Goal: Task Accomplishment & Management: Use online tool/utility

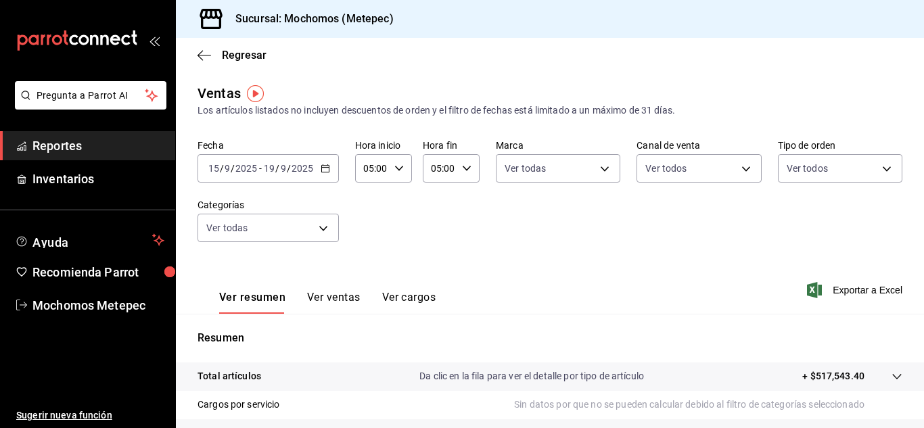
click at [322, 164] on icon "button" at bounding box center [325, 168] width 9 height 9
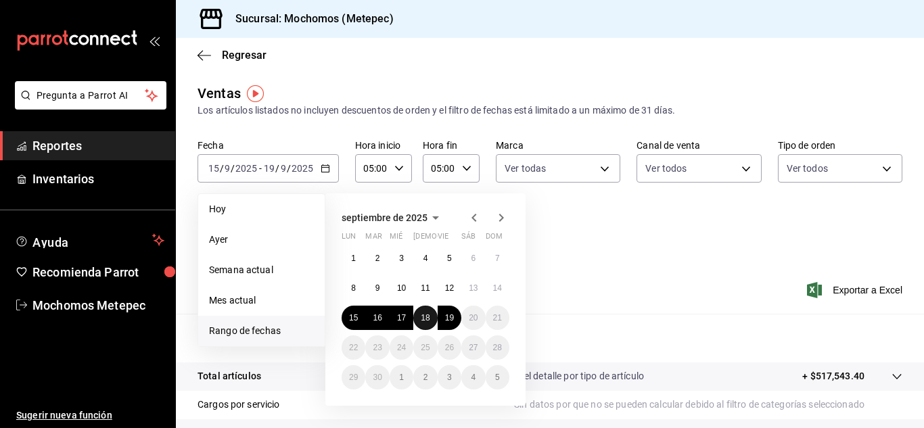
click at [425, 316] on abbr "18" at bounding box center [425, 317] width 9 height 9
click at [443, 316] on button "19" at bounding box center [449, 318] width 24 height 24
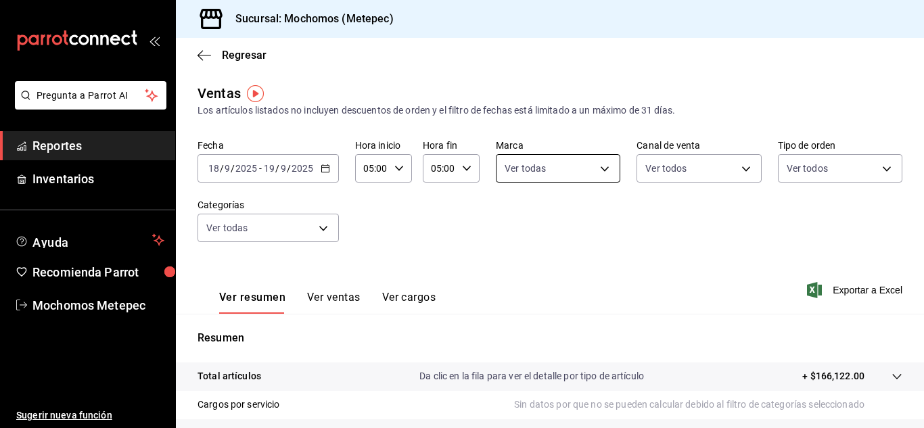
click at [542, 161] on body "Pregunta a Parrot AI Reportes Inventarios Ayuda Recomienda Parrot Mochomos Mete…" at bounding box center [462, 214] width 924 height 428
click at [674, 186] on div at bounding box center [462, 214] width 924 height 428
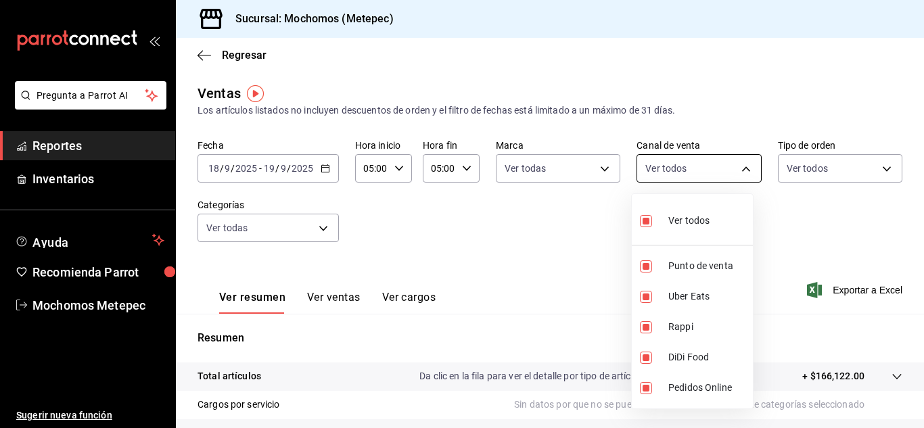
click at [673, 176] on body "Pregunta a Parrot AI Reportes Inventarios Ayuda Recomienda Parrot Mochomos Mete…" at bounding box center [462, 214] width 924 height 428
click at [797, 170] on div at bounding box center [462, 214] width 924 height 428
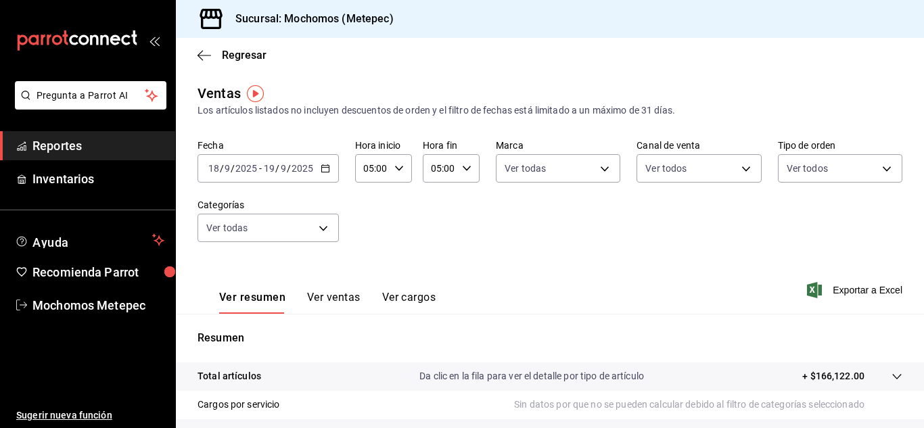
click at [797, 170] on body "Pregunta a Parrot AI Reportes Inventarios Ayuda Recomienda Parrot Mochomos Mete…" at bounding box center [462, 214] width 924 height 428
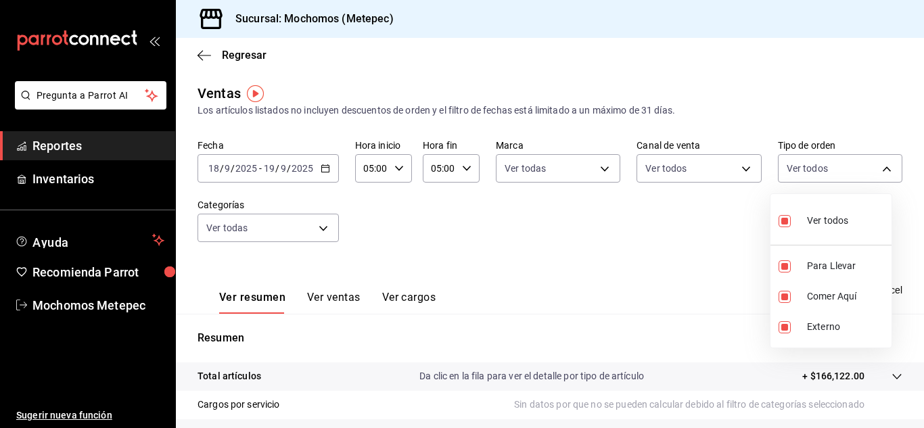
click at [301, 234] on div at bounding box center [462, 214] width 924 height 428
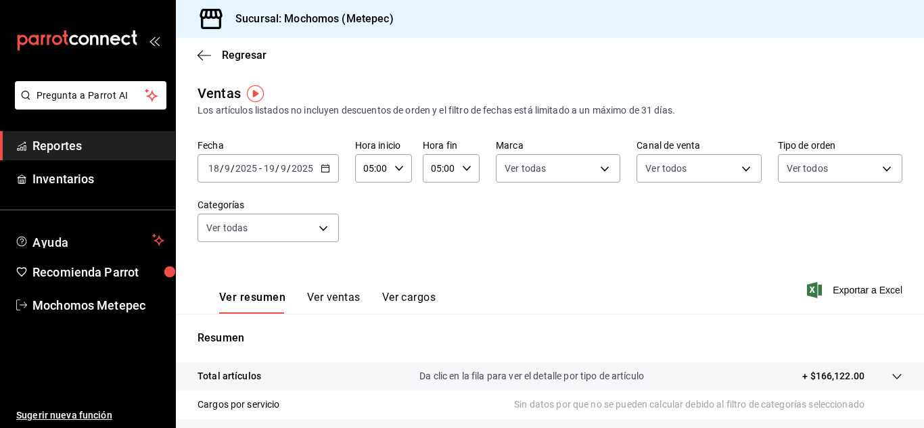
click at [301, 234] on body "Pregunta a Parrot AI Reportes Inventarios Ayuda Recomienda Parrot Mochomos Mete…" at bounding box center [462, 214] width 924 height 428
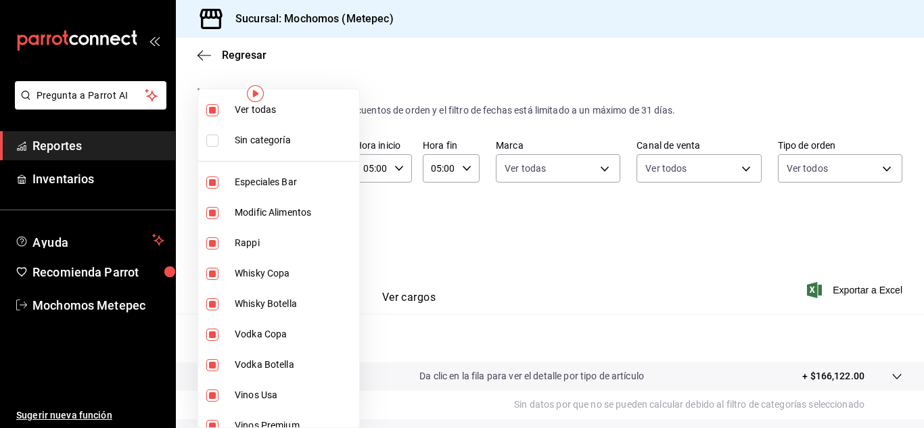
click at [853, 291] on div at bounding box center [462, 214] width 924 height 428
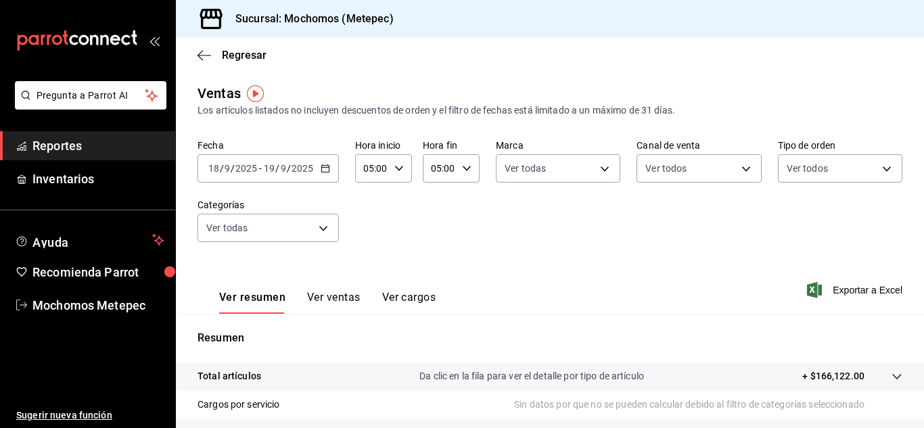
click at [853, 291] on span "Exportar a Excel" at bounding box center [855, 290] width 93 height 16
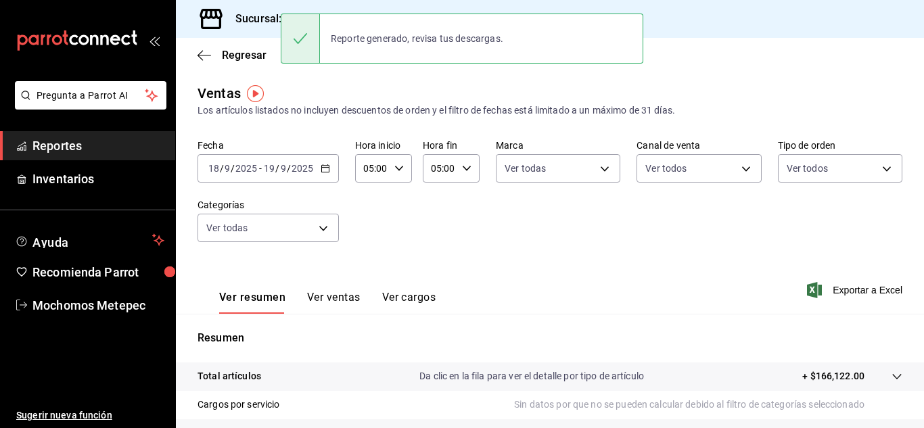
click at [208, 45] on div "Regresar" at bounding box center [550, 55] width 748 height 34
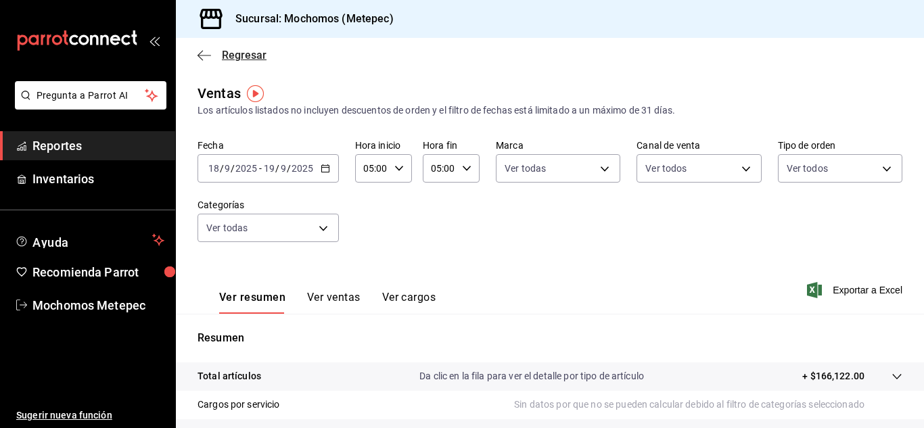
click at [210, 52] on icon "button" at bounding box center [204, 55] width 14 height 12
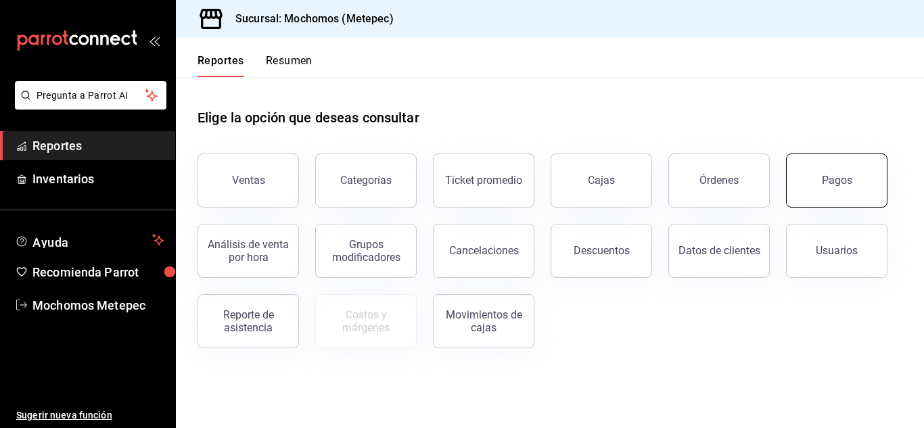
click at [811, 172] on button "Pagos" at bounding box center [836, 180] width 101 height 54
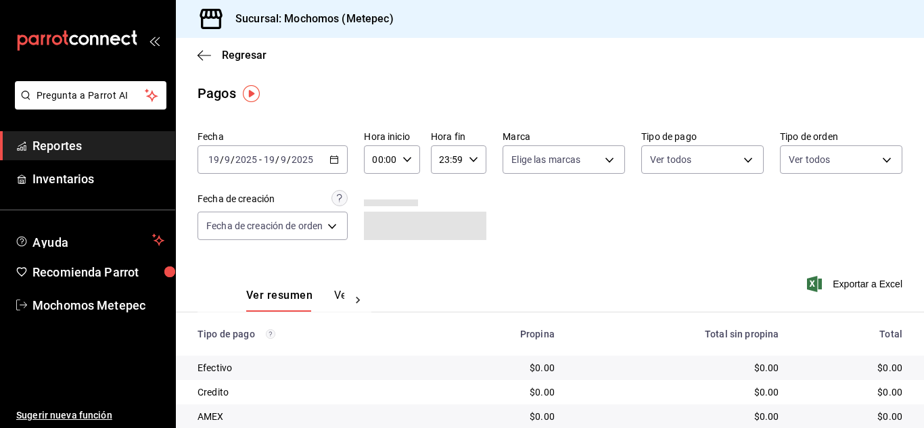
click at [344, 158] on div "[DATE] [DATE] - [DATE] [DATE]" at bounding box center [272, 159] width 150 height 28
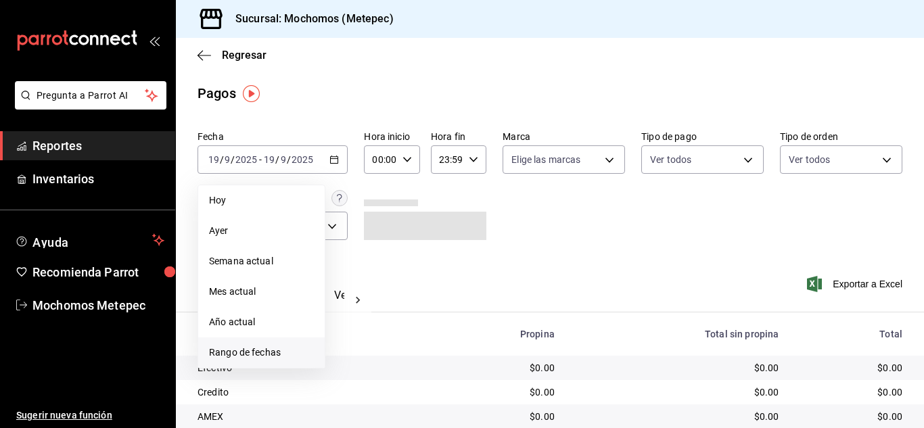
click at [235, 345] on li "Rango de fechas" at bounding box center [261, 352] width 126 height 30
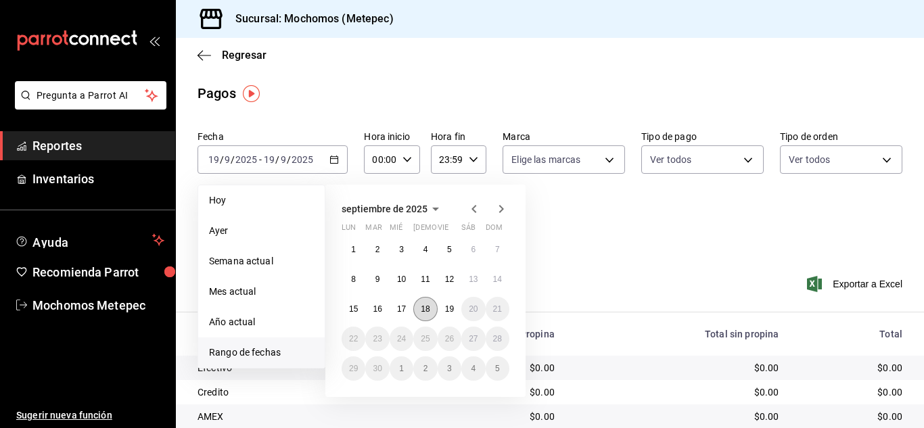
click at [428, 308] on abbr "18" at bounding box center [425, 308] width 9 height 9
click at [438, 308] on button "19" at bounding box center [449, 309] width 24 height 24
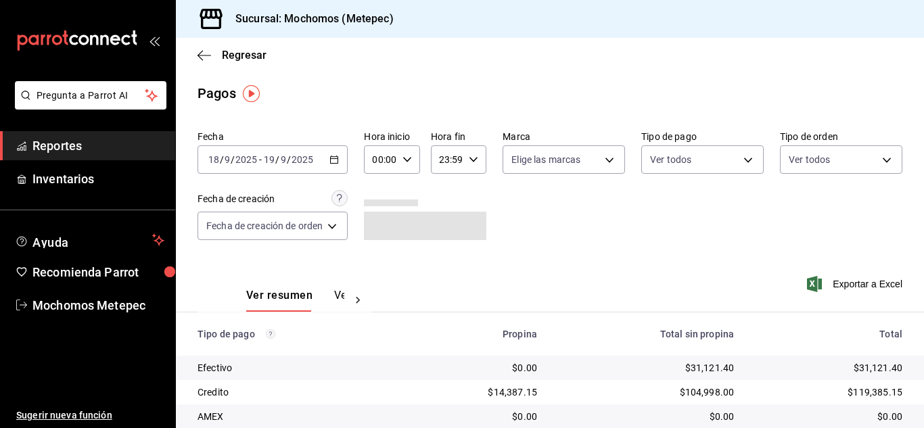
click at [408, 163] on icon "button" at bounding box center [406, 159] width 9 height 9
click at [377, 249] on span "05" at bounding box center [379, 250] width 5 height 11
type input "05:00"
click at [467, 156] on div at bounding box center [462, 214] width 924 height 428
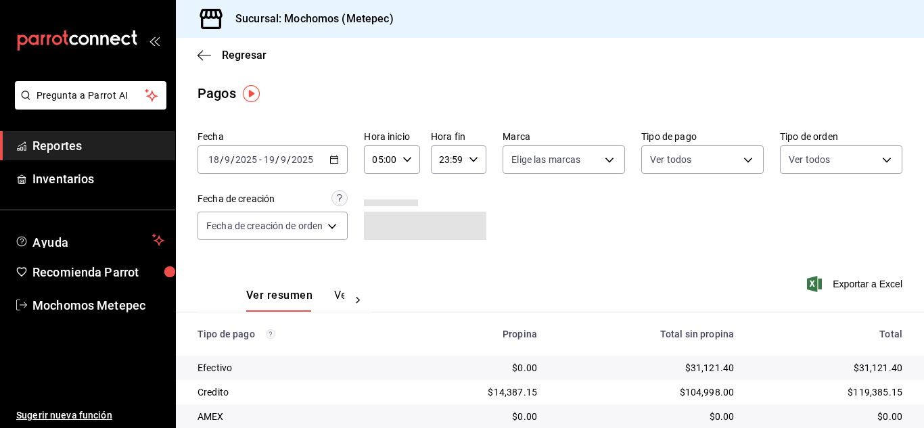
click at [469, 156] on icon "button" at bounding box center [473, 159] width 9 height 9
click at [437, 260] on button "05" at bounding box center [444, 256] width 22 height 27
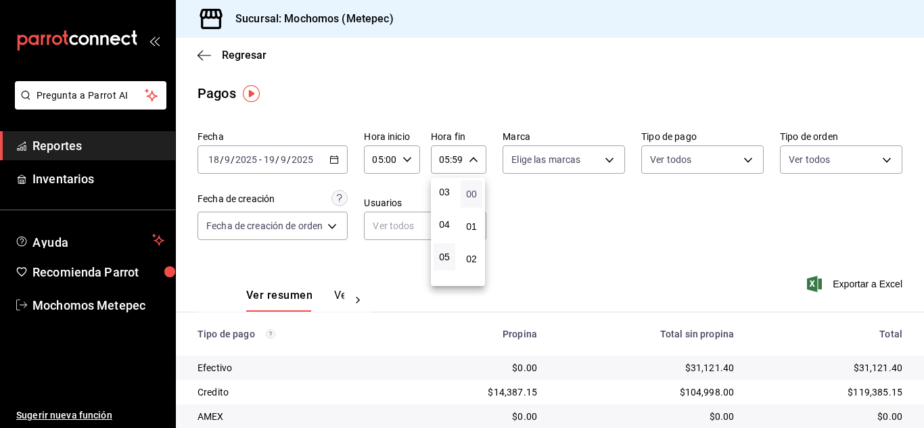
click at [469, 191] on span "00" at bounding box center [471, 194] width 5 height 11
type input "05:00"
click at [529, 170] on div at bounding box center [462, 214] width 924 height 428
click at [529, 170] on body "Pregunta a Parrot AI Reportes Inventarios Ayuda Recomienda Parrot Mochomos Mete…" at bounding box center [462, 214] width 924 height 428
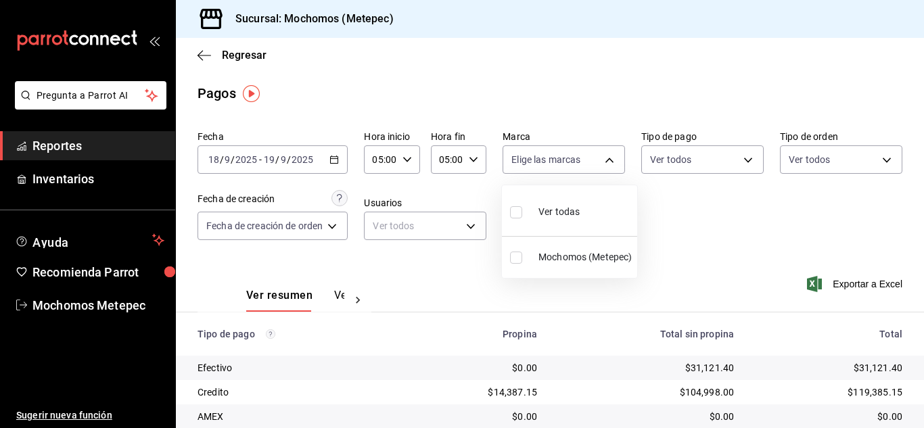
click at [548, 207] on span "Ver todas" at bounding box center [558, 212] width 41 height 14
type input "2365f74e-aa6b-4392-bdf2-72765591bddf"
checkbox input "true"
click at [690, 164] on div at bounding box center [462, 214] width 924 height 428
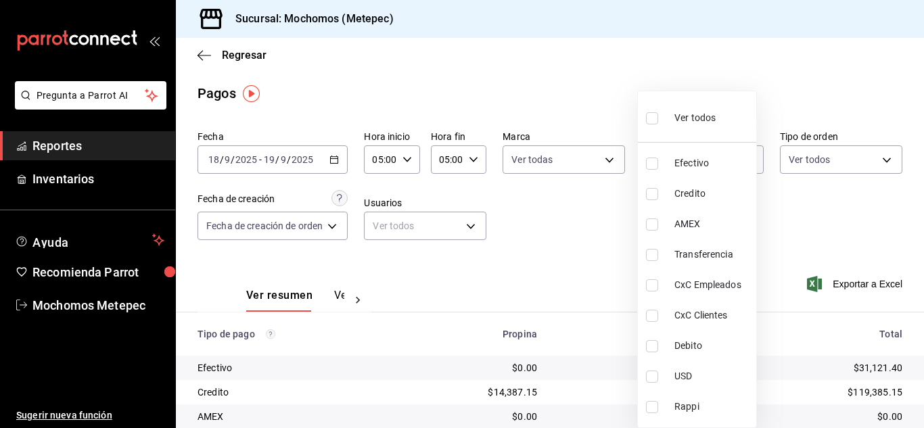
click at [690, 164] on body "Pregunta a Parrot AI Reportes Inventarios Ayuda Recomienda Parrot Mochomos Mete…" at bounding box center [462, 214] width 924 height 428
click at [690, 119] on span "Ver todos" at bounding box center [694, 118] width 41 height 14
type input "188bd14d-3513-42cc-9f46-285d81389660,34ef211f-a798-45d1-ab41-0af7a85efbb2,c7bcb…"
checkbox input "true"
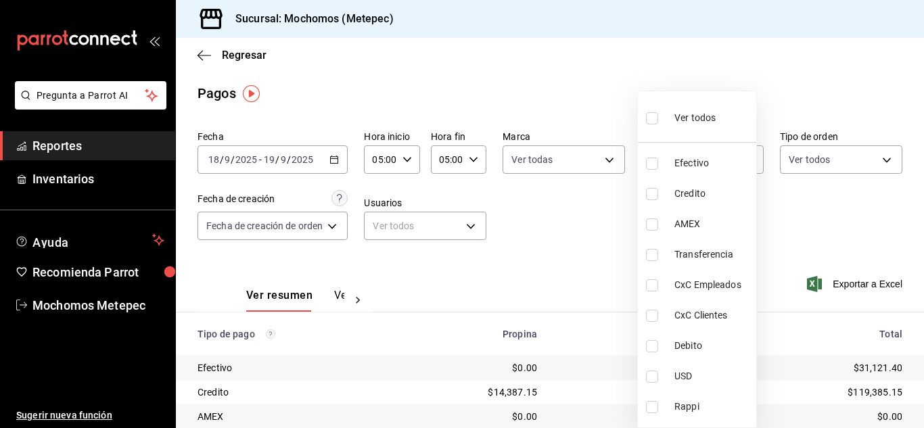
checkbox input "true"
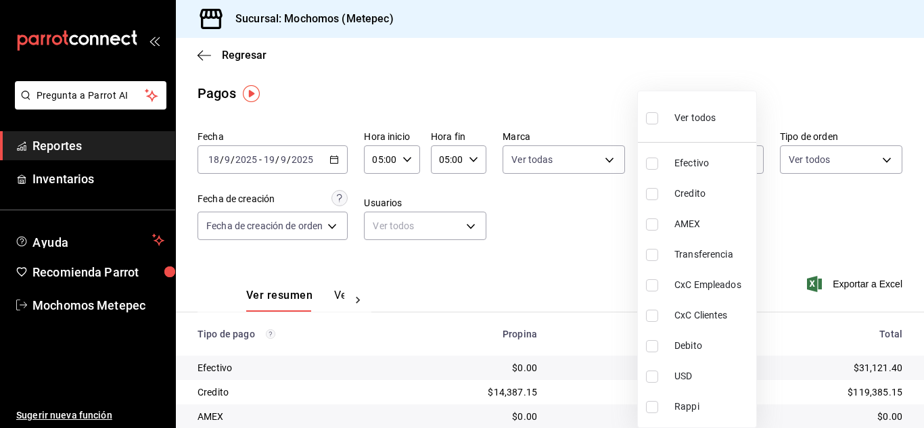
checkbox input "true"
click at [807, 151] on div at bounding box center [462, 214] width 924 height 428
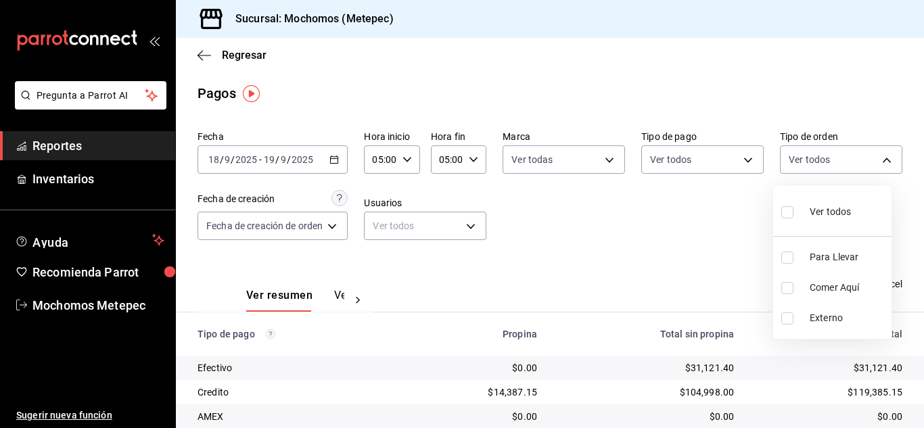
click at [807, 151] on body "Pregunta a Parrot AI Reportes Inventarios Ayuda Recomienda Parrot Mochomos Mete…" at bounding box center [462, 214] width 924 height 428
click at [778, 224] on li "Ver todos" at bounding box center [832, 211] width 118 height 40
type input "3a236ed8-2e24-47ca-8e59-ead494492482,da8509e8-5fca-4f62-958e-973104937870,EXTER…"
checkbox input "true"
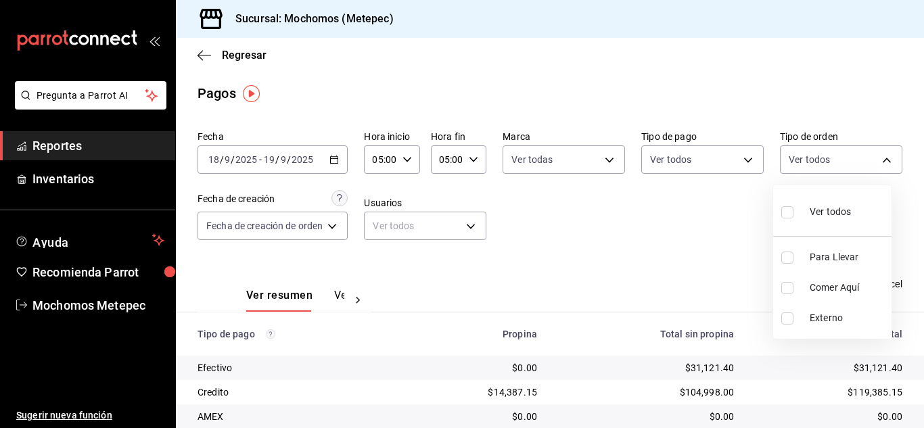
checkbox input "true"
click at [599, 242] on div at bounding box center [462, 214] width 924 height 428
click at [846, 288] on span "Exportar a Excel" at bounding box center [855, 284] width 93 height 16
drag, startPoint x: 204, startPoint y: 66, endPoint x: 203, endPoint y: 51, distance: 14.3
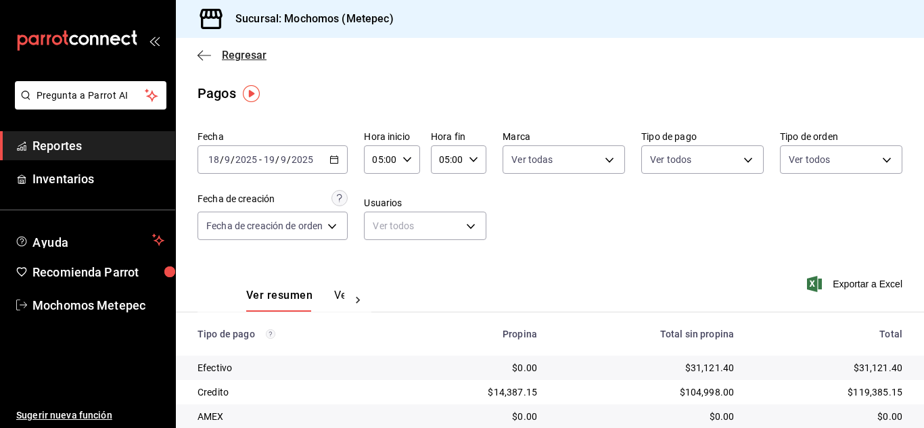
click at [203, 51] on div "Regresar" at bounding box center [550, 55] width 748 height 34
click at [203, 51] on icon "button" at bounding box center [204, 55] width 14 height 12
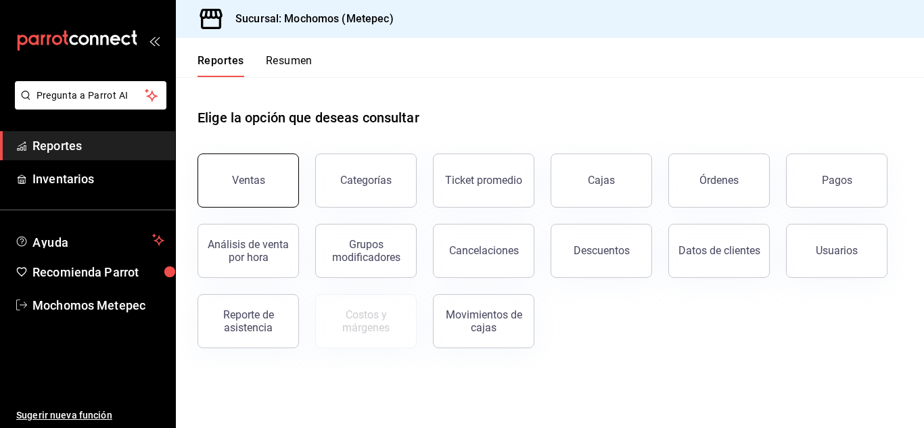
click at [268, 205] on div "Ventas" at bounding box center [240, 172] width 118 height 70
click at [261, 204] on button "Ventas" at bounding box center [247, 180] width 101 height 54
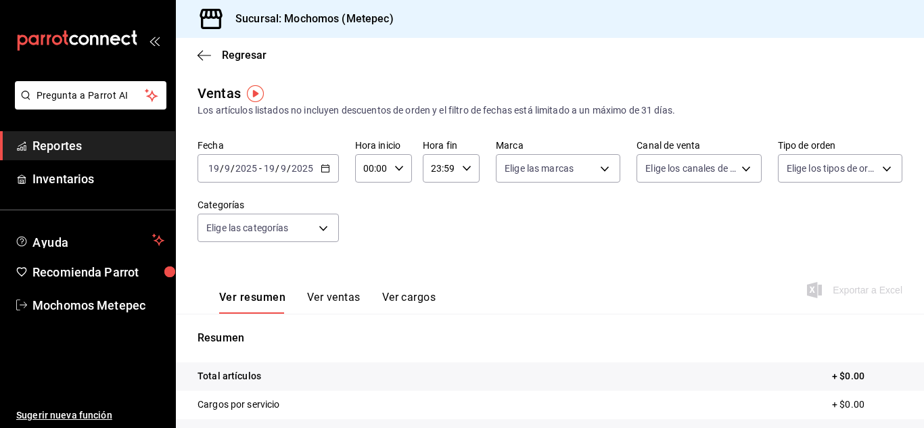
click at [327, 170] on icon "button" at bounding box center [325, 168] width 9 height 9
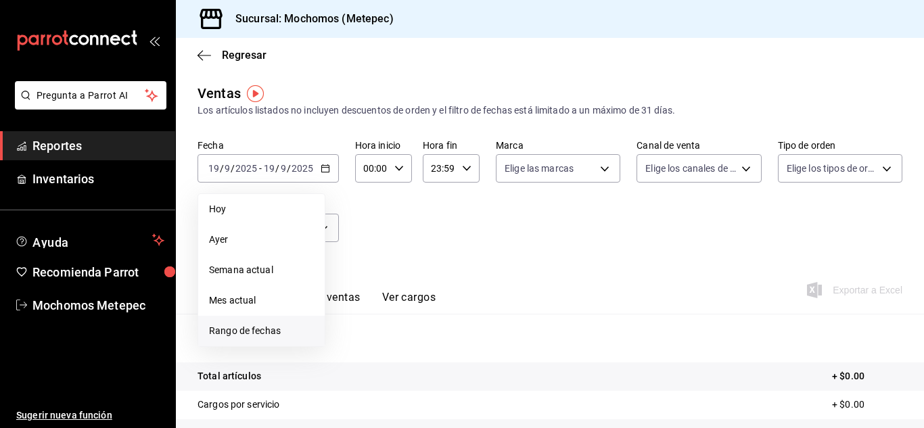
click at [273, 335] on span "Rango de fechas" at bounding box center [261, 331] width 105 height 14
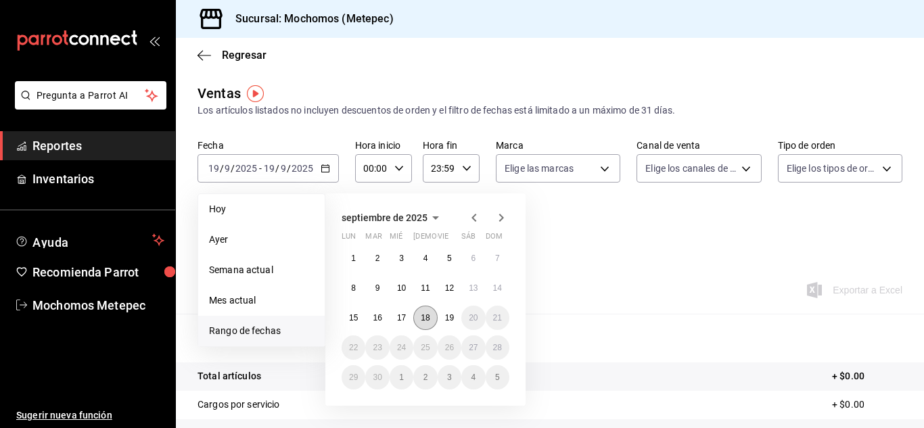
click at [429, 318] on abbr "18" at bounding box center [425, 317] width 9 height 9
click button "18" at bounding box center [425, 318] width 24 height 24
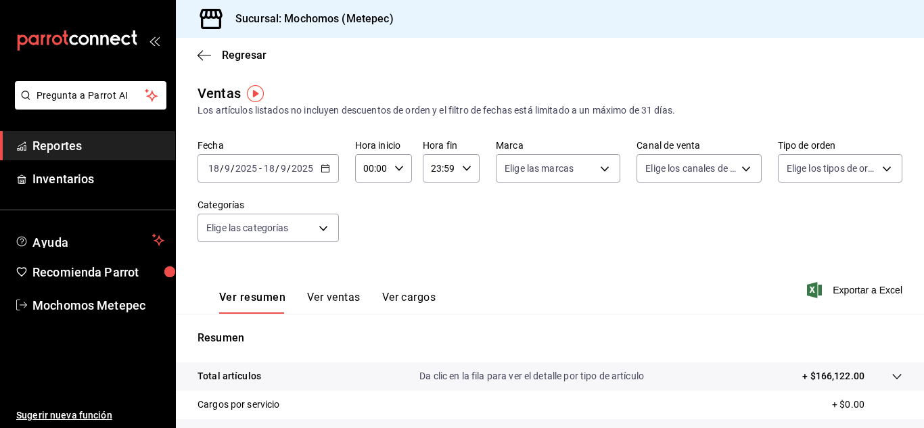
click at [329, 170] on icon "button" at bounding box center [325, 168] width 9 height 9
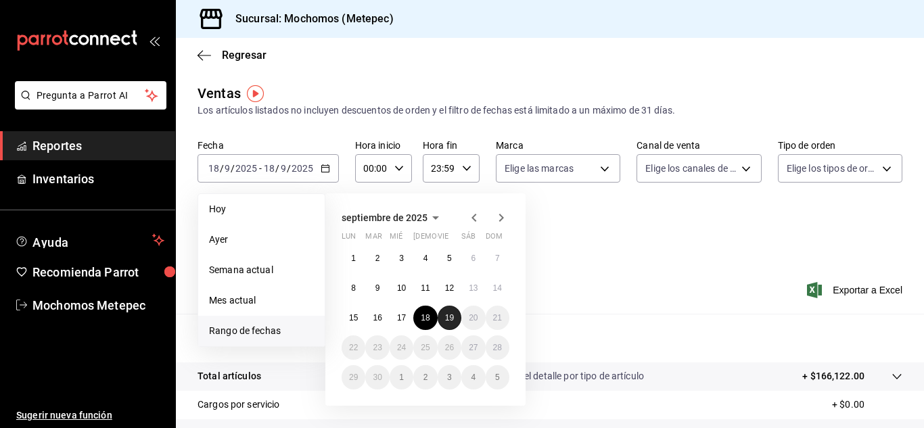
click at [460, 321] on button "19" at bounding box center [449, 318] width 24 height 24
click at [423, 318] on abbr "18" at bounding box center [425, 317] width 9 height 9
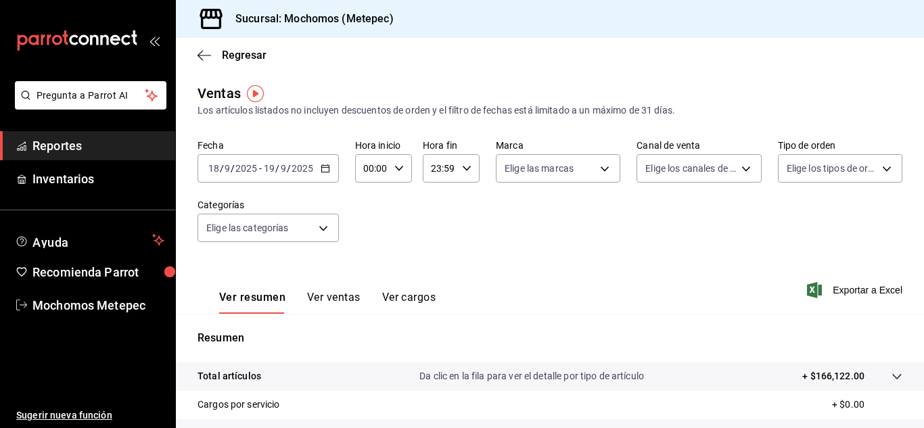
click at [370, 167] on input "00:00" at bounding box center [372, 168] width 34 height 27
click at [372, 262] on button "05" at bounding box center [368, 269] width 22 height 27
type input "05:00"
click at [463, 174] on div at bounding box center [462, 214] width 924 height 428
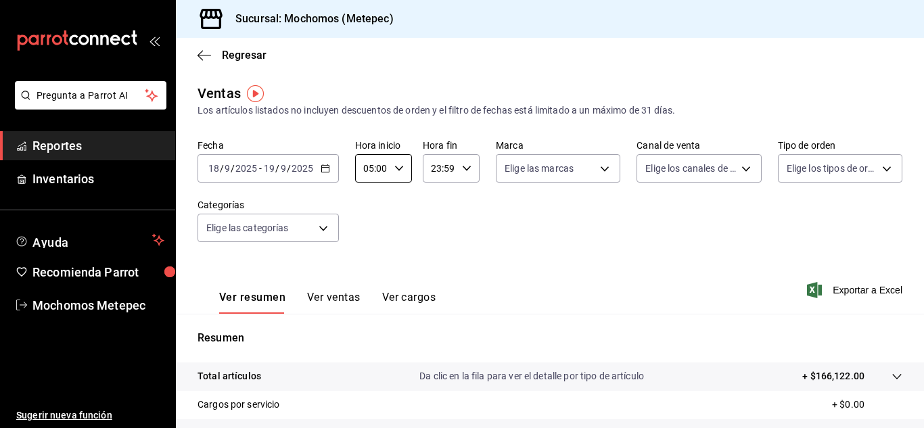
click at [463, 174] on div "23:59 Hora fin" at bounding box center [451, 168] width 57 height 28
click at [437, 273] on button "05" at bounding box center [434, 283] width 22 height 27
type input "05:59"
click at [559, 178] on div at bounding box center [462, 214] width 924 height 428
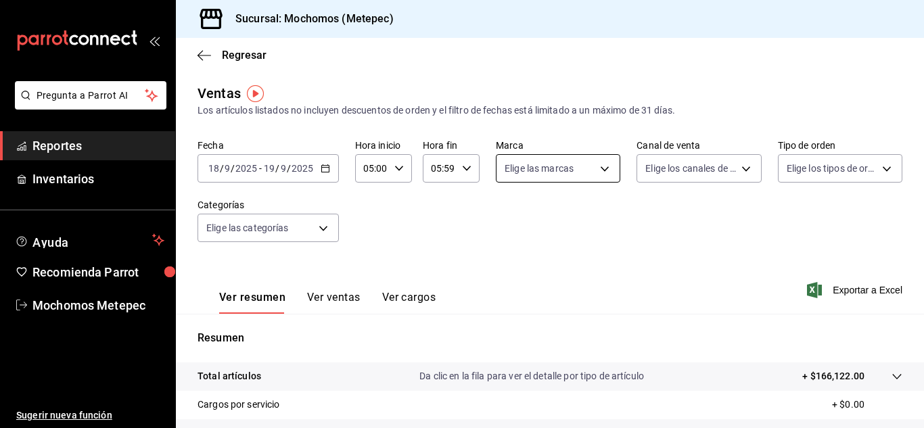
click at [559, 162] on body "Pregunta a Parrot AI Reportes Inventarios Ayuda Recomienda Parrot Mochomos Mete…" at bounding box center [462, 214] width 924 height 428
click at [540, 227] on span "Ver todas" at bounding box center [549, 221] width 41 height 14
type input "2365f74e-aa6b-4392-bdf2-72765591bddf"
checkbox input "true"
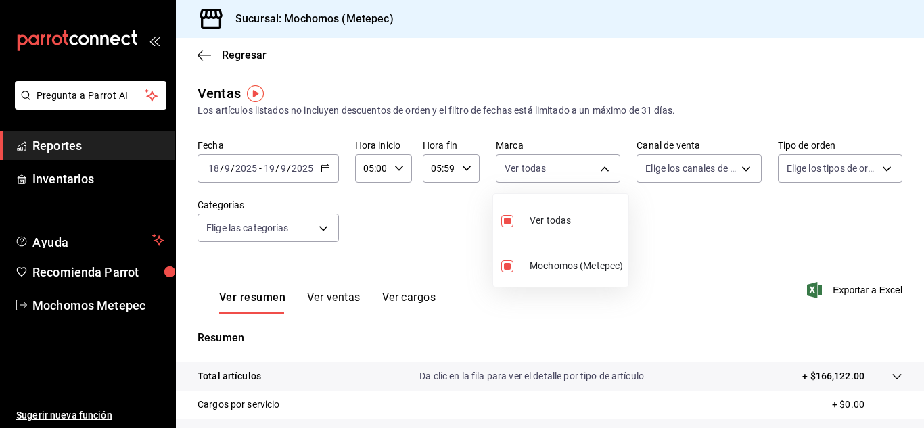
click at [695, 170] on div at bounding box center [462, 214] width 924 height 428
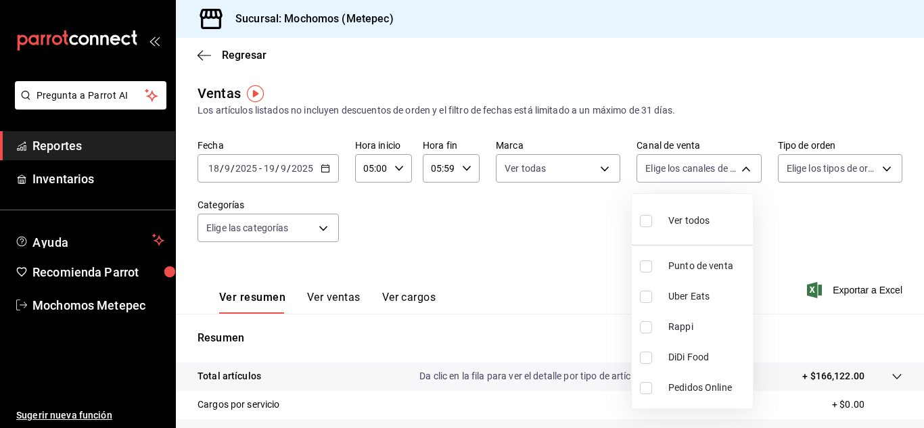
click at [695, 170] on body "Pregunta a Parrot AI Reportes Inventarios Ayuda Recomienda Parrot Mochomos Mete…" at bounding box center [462, 214] width 924 height 428
click at [686, 224] on span "Ver todos" at bounding box center [688, 221] width 41 height 14
type input "PARROT,UBER_EATS,RAPPI,DIDI_FOOD,ONLINE"
checkbox input "true"
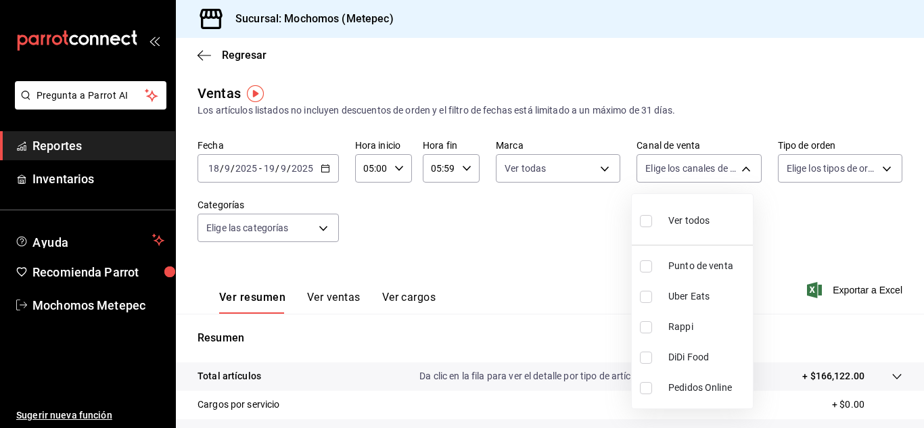
checkbox input "true"
click at [829, 163] on div at bounding box center [462, 214] width 924 height 428
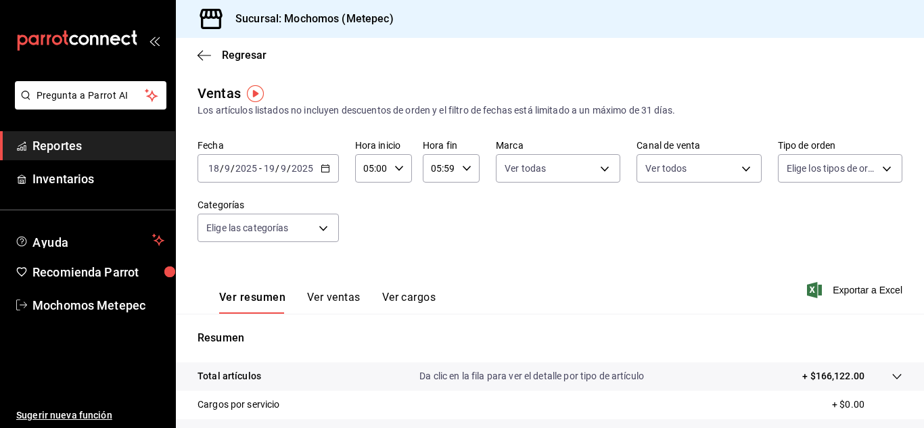
click at [835, 151] on div "Elige los tipos de orden" at bounding box center [840, 166] width 124 height 34
click at [839, 165] on body "Pregunta a Parrot AI Reportes Inventarios Ayuda Recomienda Parrot Mochomos Mete…" at bounding box center [462, 214] width 924 height 428
click at [837, 229] on div "Ver todos" at bounding box center [813, 219] width 70 height 29
type input "3a236ed8-2e24-47ca-8e59-ead494492482,da8509e8-5fca-4f62-958e-973104937870,EXTER…"
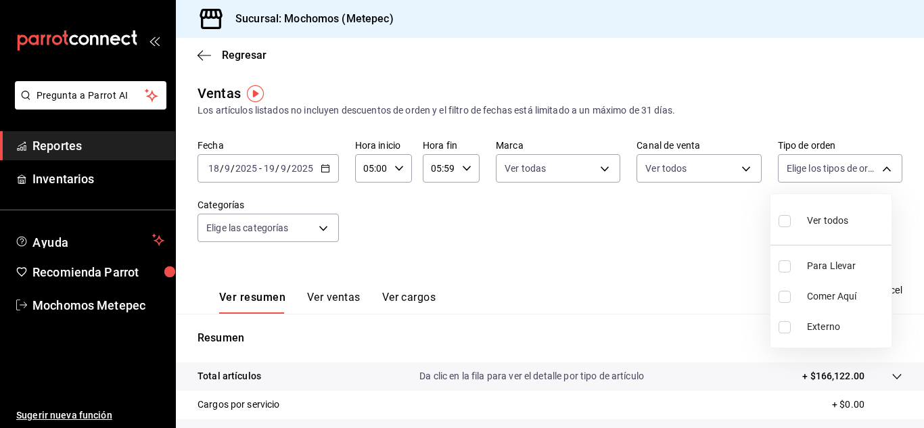
checkbox input "true"
click at [326, 228] on div at bounding box center [462, 214] width 924 height 428
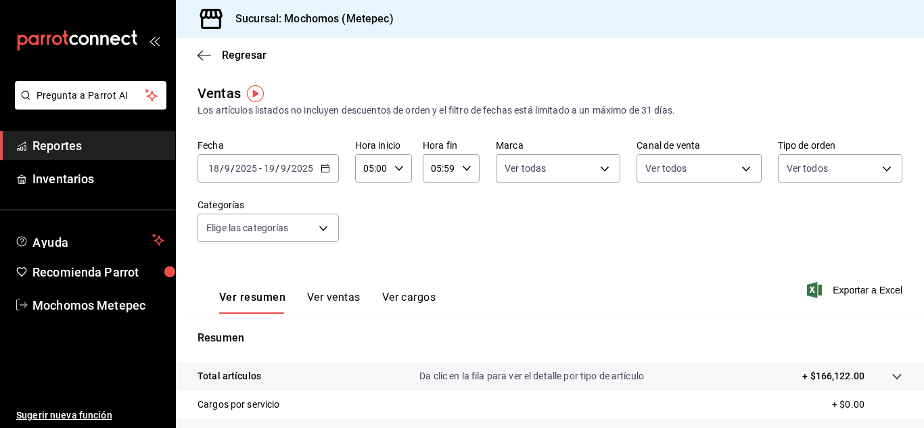
click at [326, 228] on body "Pregunta a Parrot AI Reportes Inventarios Ayuda Recomienda Parrot Mochomos Mete…" at bounding box center [462, 214] width 924 height 428
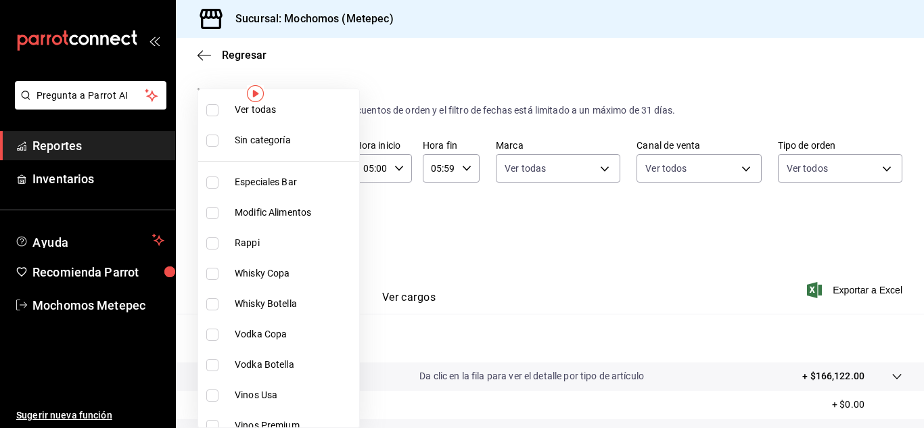
click at [292, 117] on li "Ver todas" at bounding box center [278, 110] width 161 height 30
type input "c9cbc288-c827-488d-81f5-370afefb1912,46081463-7037-4dd2-a9ab-e56ff6a8fa7c,bf958…"
checkbox input "true"
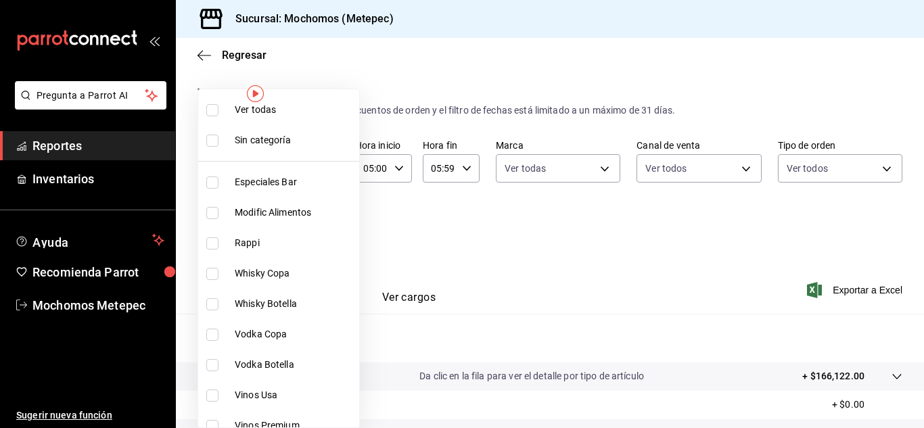
checkbox input "true"
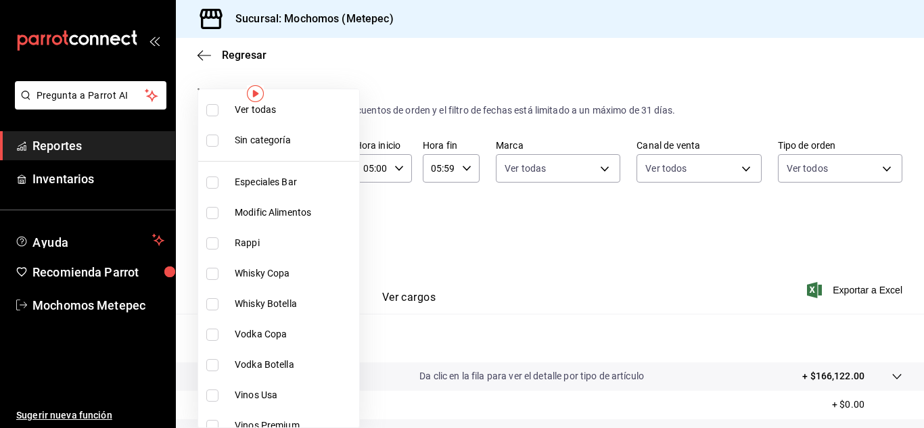
checkbox input "true"
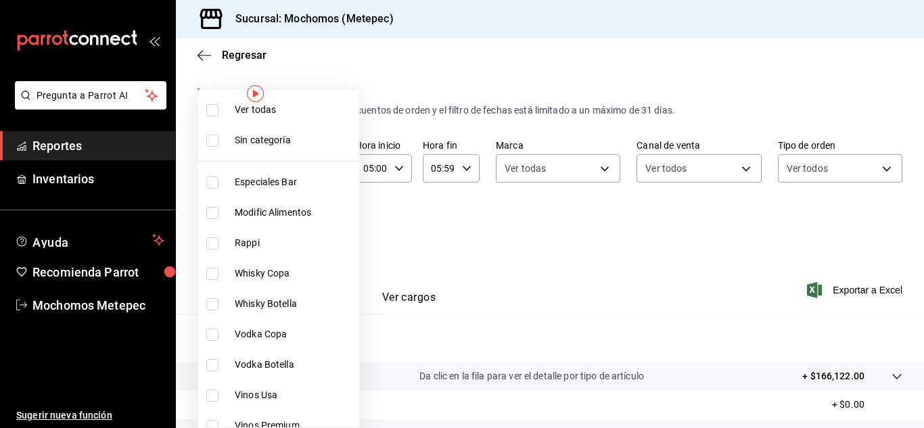
checkbox input "true"
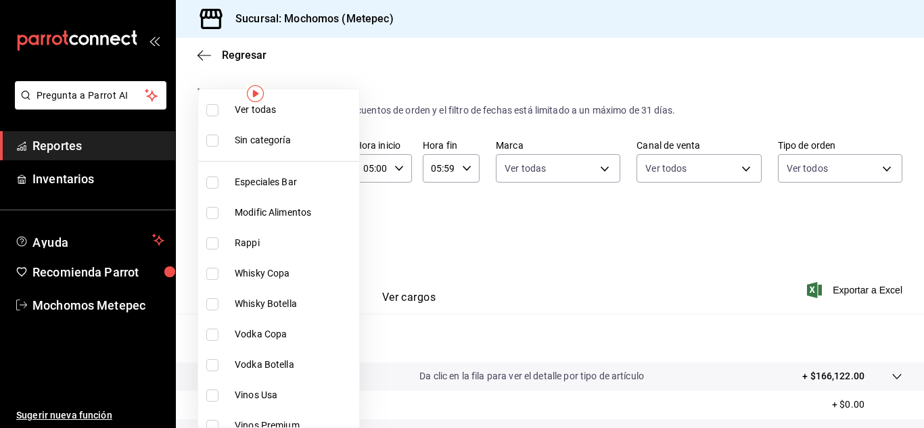
checkbox input "true"
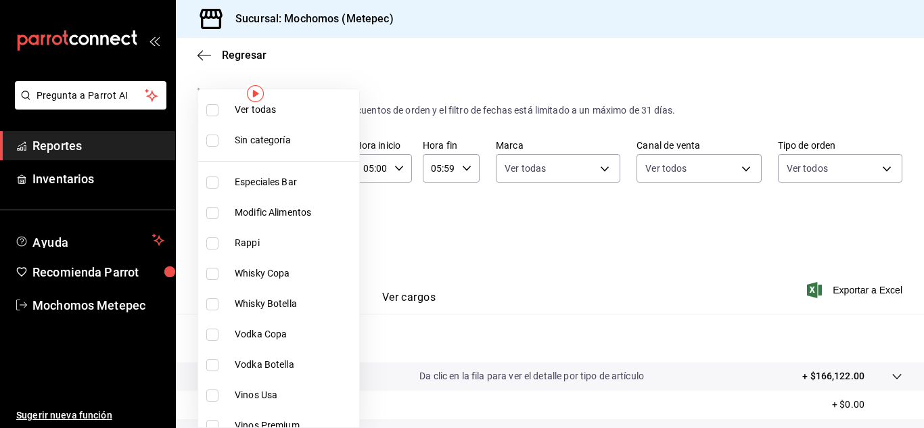
checkbox input "true"
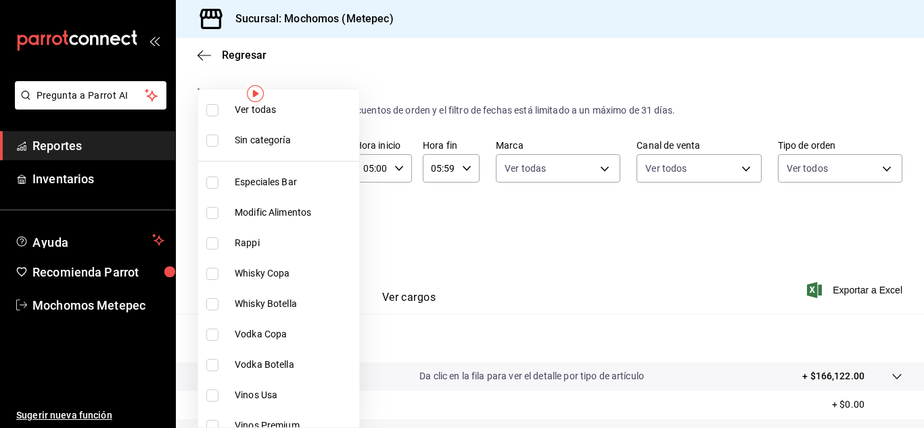
checkbox input "true"
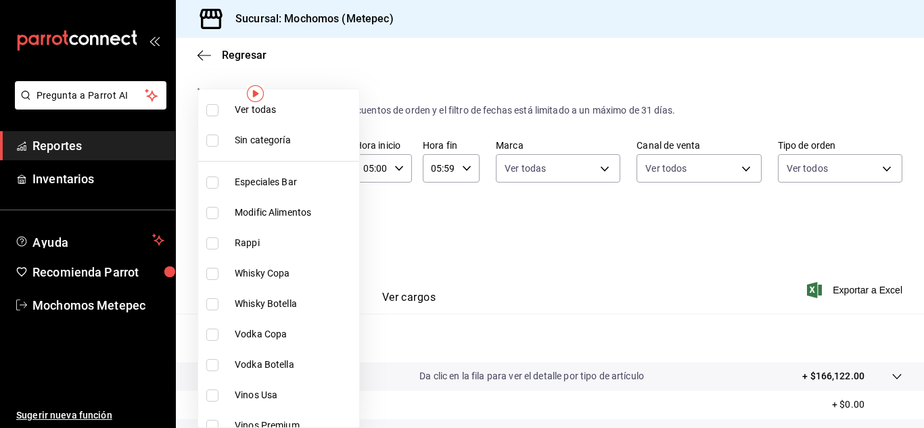
checkbox input "true"
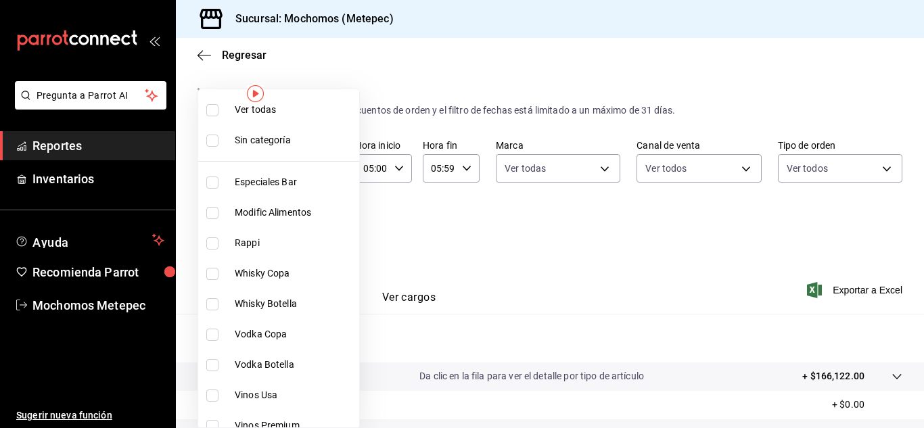
checkbox input "true"
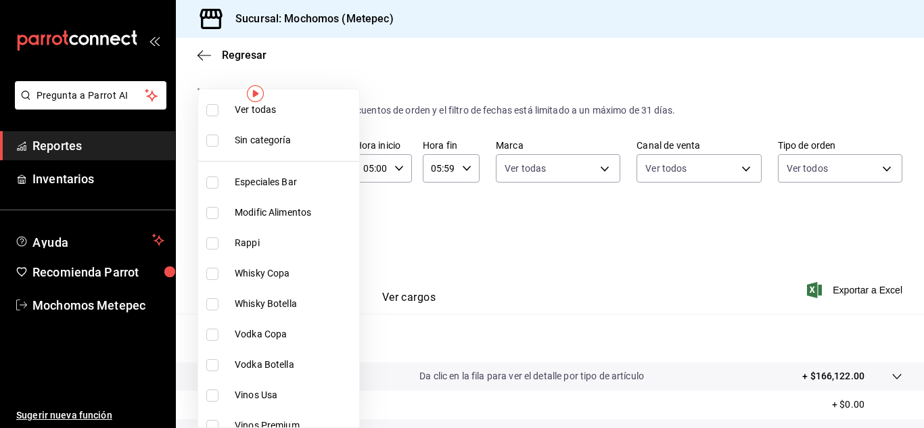
checkbox input "true"
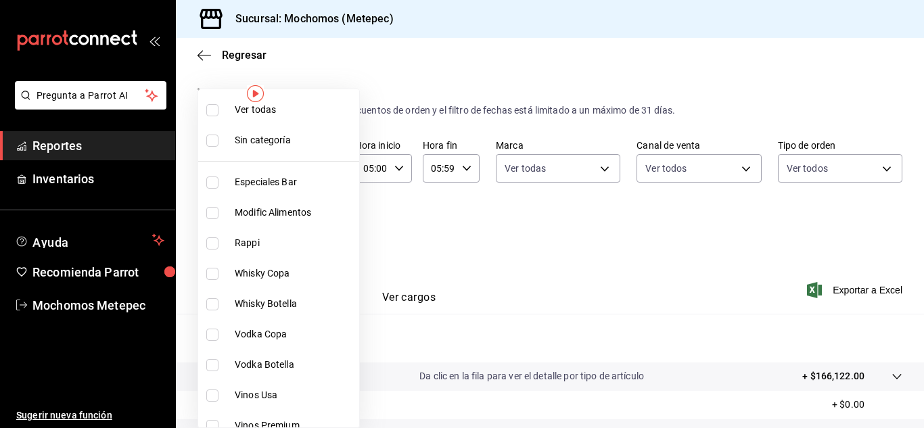
checkbox input "true"
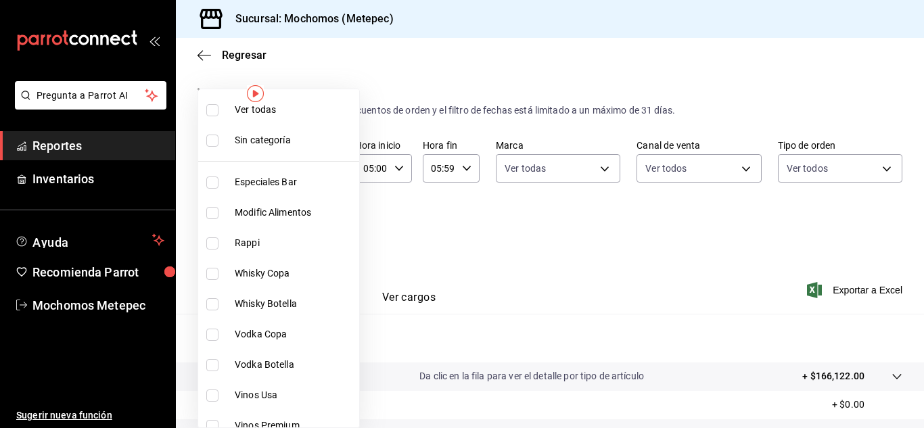
checkbox input "true"
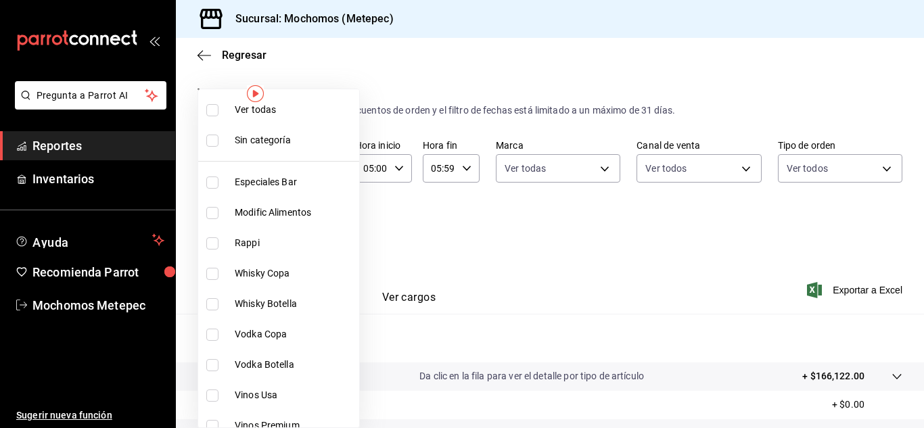
checkbox input "true"
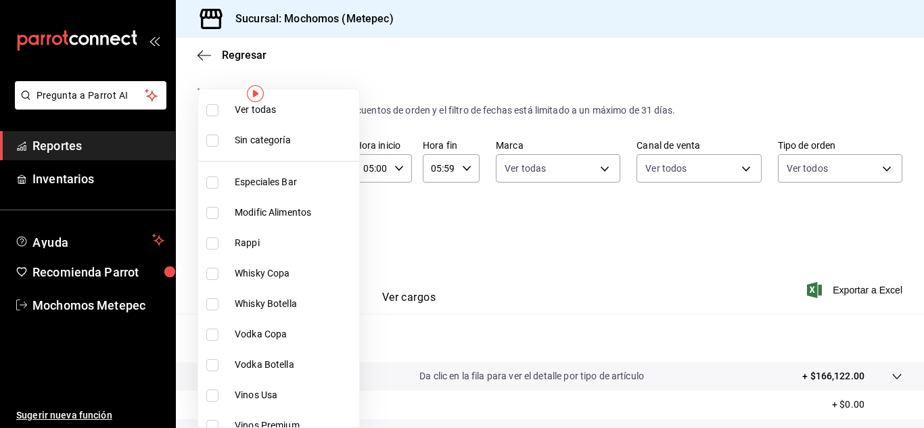
checkbox input "true"
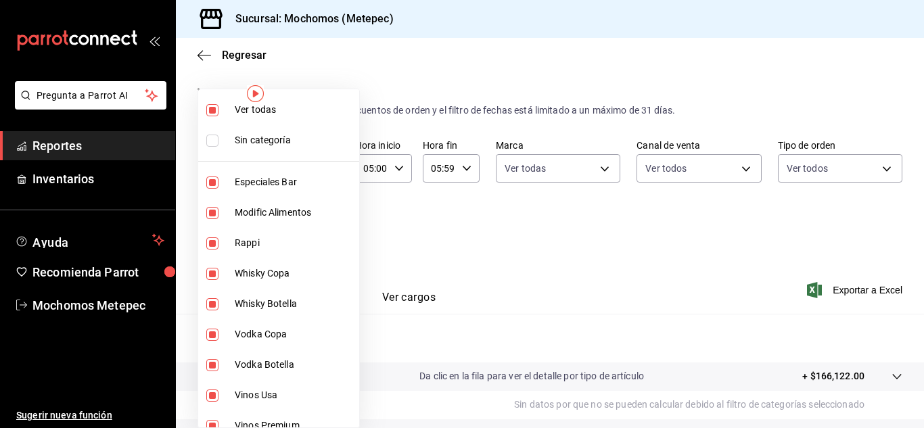
click at [854, 293] on div at bounding box center [462, 214] width 924 height 428
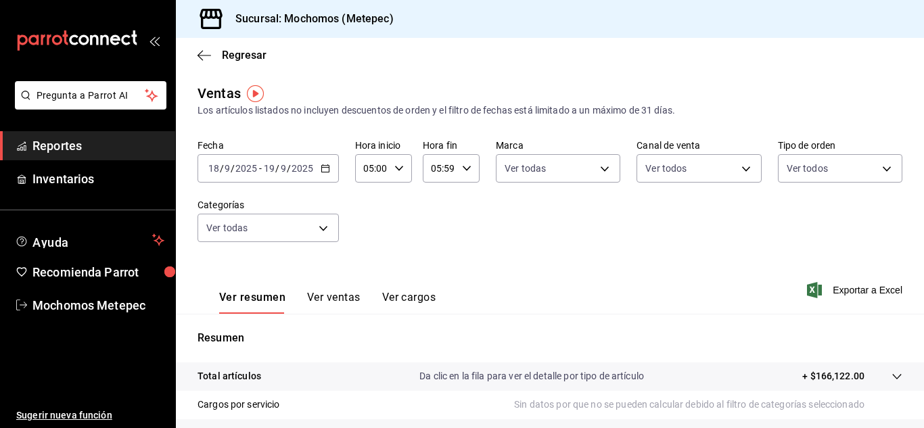
click at [854, 293] on span "Exportar a Excel" at bounding box center [855, 290] width 93 height 16
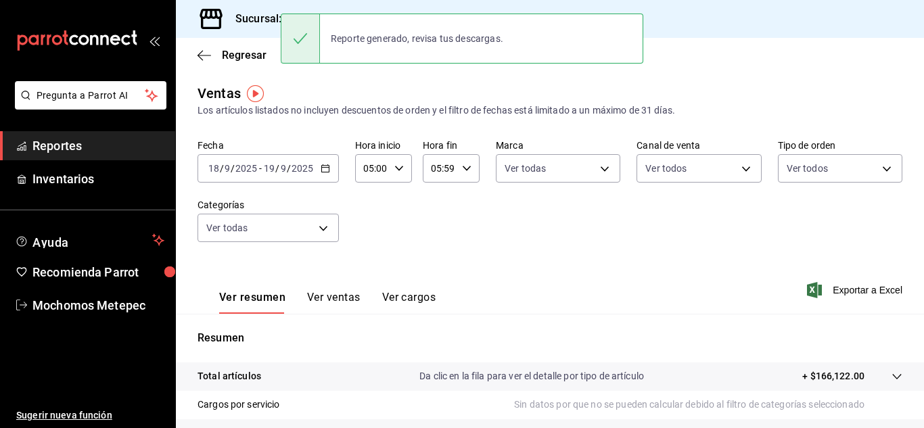
click at [329, 168] on div "[DATE] [DATE] - [DATE] [DATE]" at bounding box center [267, 168] width 141 height 28
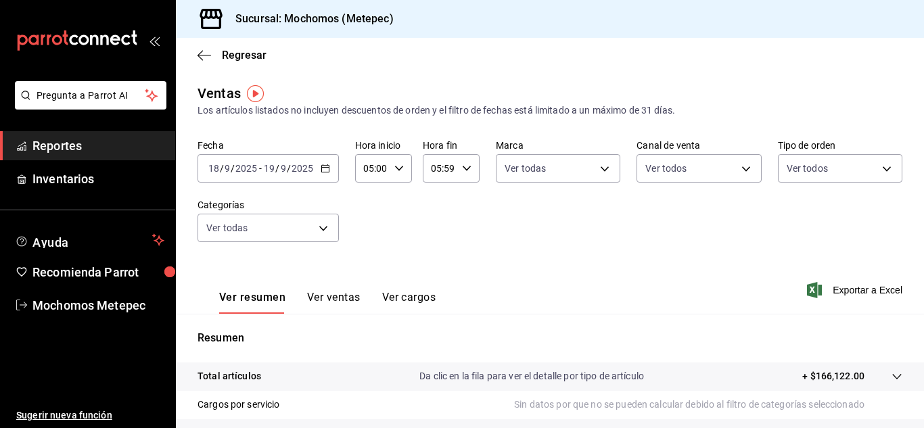
click at [329, 168] on div "[DATE] [DATE] - [DATE] [DATE]" at bounding box center [267, 168] width 141 height 28
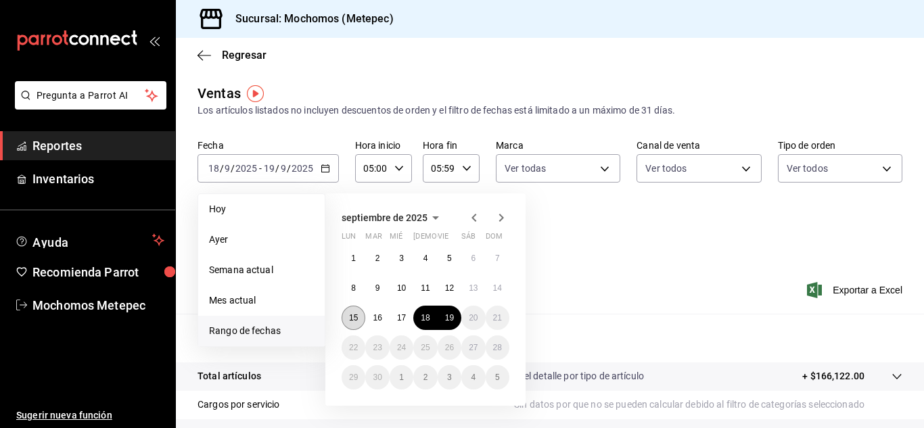
click at [360, 313] on button "15" at bounding box center [353, 318] width 24 height 24
click at [451, 317] on abbr "19" at bounding box center [449, 317] width 9 height 9
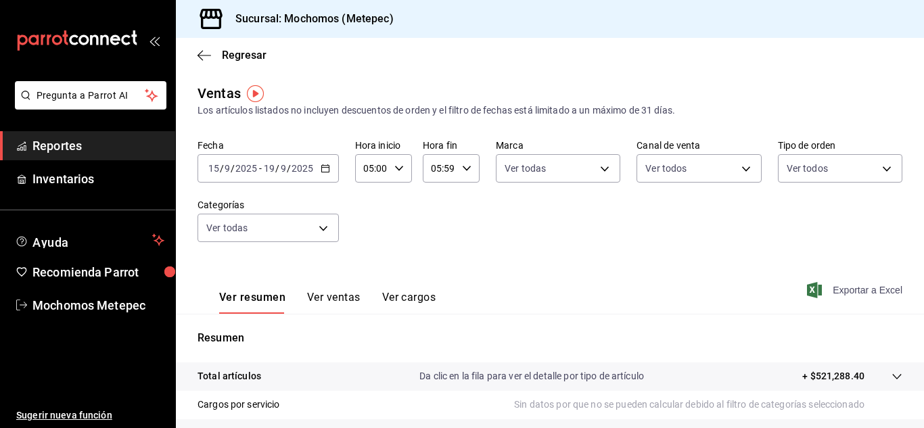
click at [818, 294] on span "Exportar a Excel" at bounding box center [855, 290] width 93 height 16
click at [200, 52] on icon "button" at bounding box center [204, 55] width 14 height 12
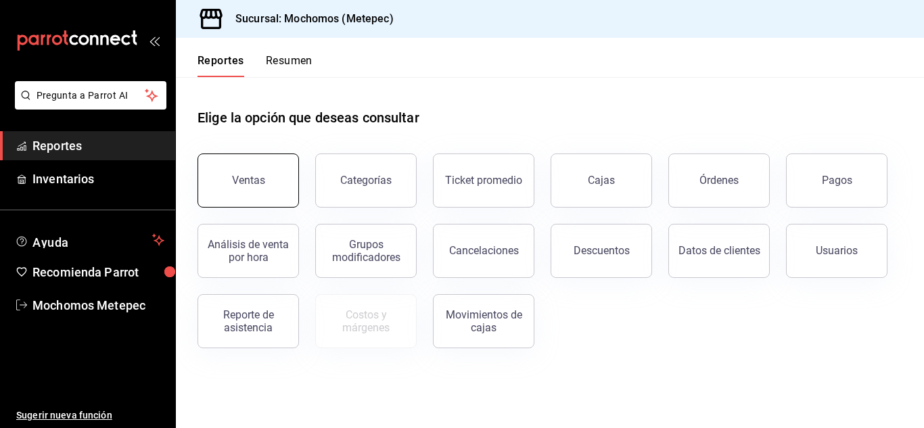
click at [246, 185] on div "Ventas" at bounding box center [248, 180] width 33 height 13
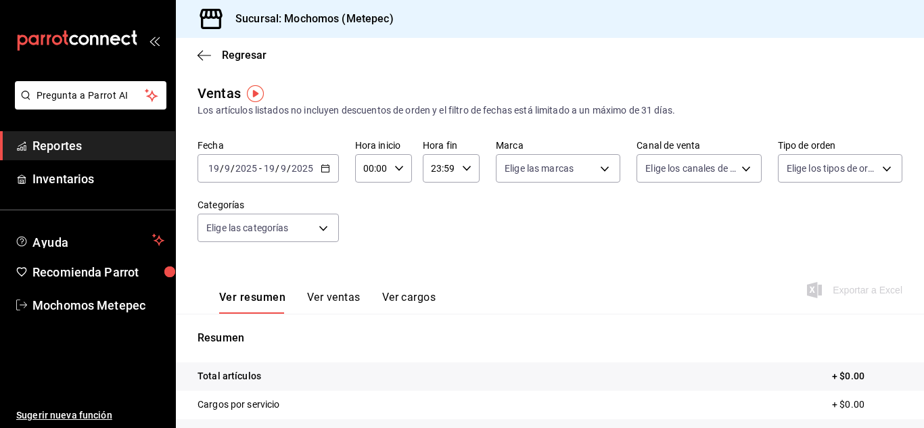
click at [329, 173] on div "[DATE] [DATE] - [DATE] [DATE]" at bounding box center [267, 168] width 141 height 28
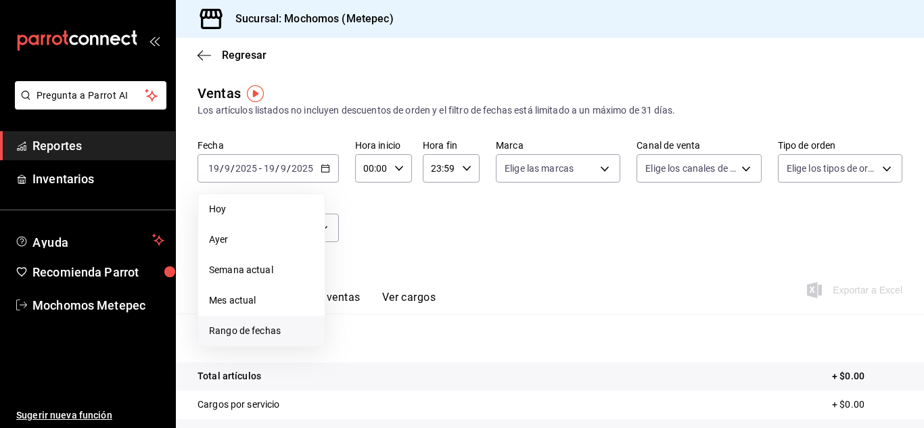
click at [254, 327] on span "Rango de fechas" at bounding box center [261, 331] width 105 height 14
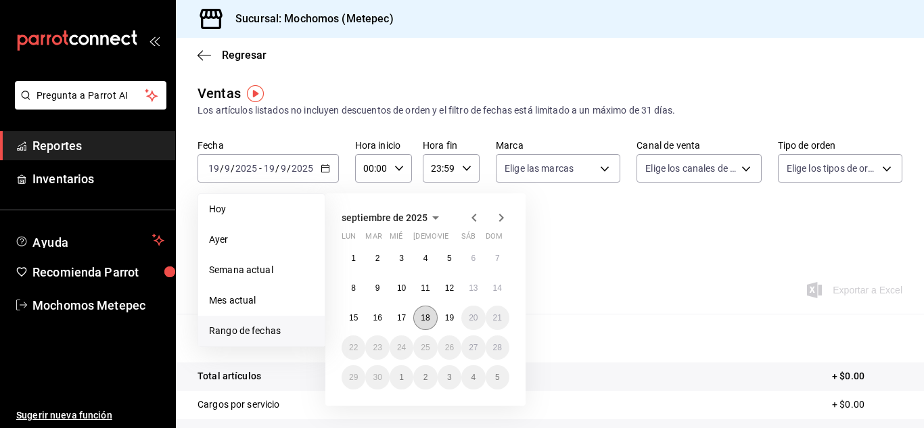
click at [424, 320] on abbr "18" at bounding box center [425, 317] width 9 height 9
click at [455, 318] on button "19" at bounding box center [449, 318] width 24 height 24
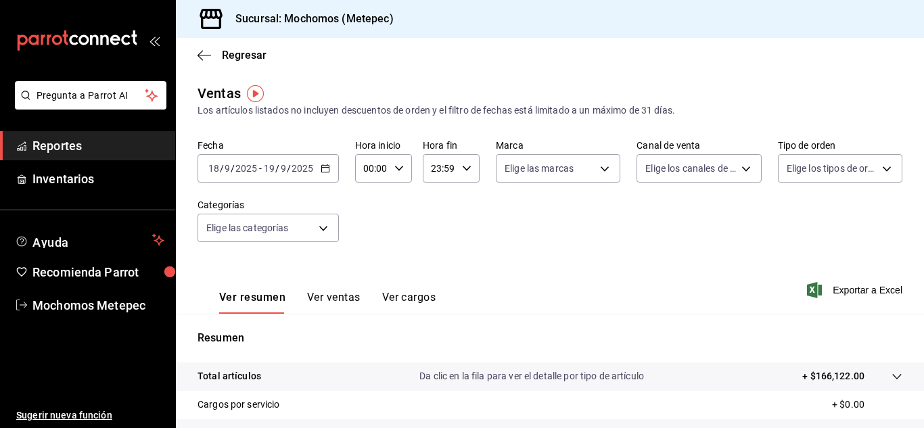
click at [396, 174] on div "00:00 Hora inicio" at bounding box center [383, 168] width 57 height 28
click at [369, 254] on span "05" at bounding box center [368, 254] width 6 height 11
type input "05:00"
click at [498, 168] on div at bounding box center [462, 214] width 924 height 428
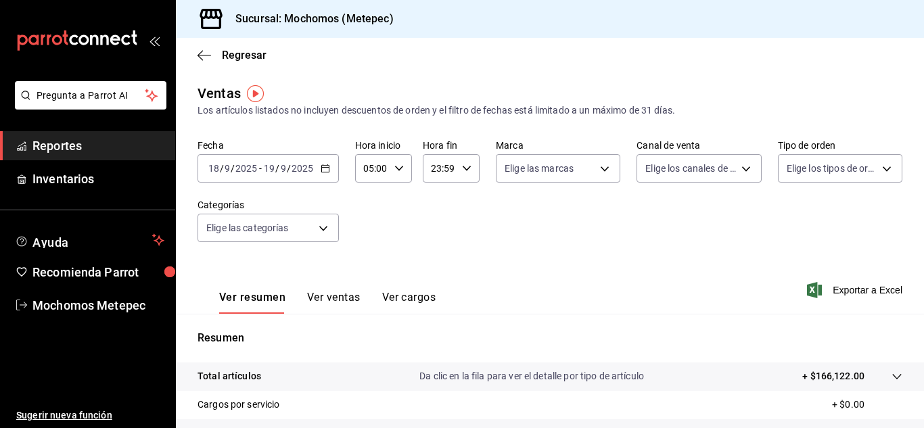
click at [457, 169] on div "23:59 Hora fin" at bounding box center [451, 168] width 57 height 28
click at [436, 289] on span "05" at bounding box center [434, 294] width 6 height 11
click at [460, 199] on span "00" at bounding box center [462, 202] width 6 height 11
type input "05:00"
